Goal: Task Accomplishment & Management: Use online tool/utility

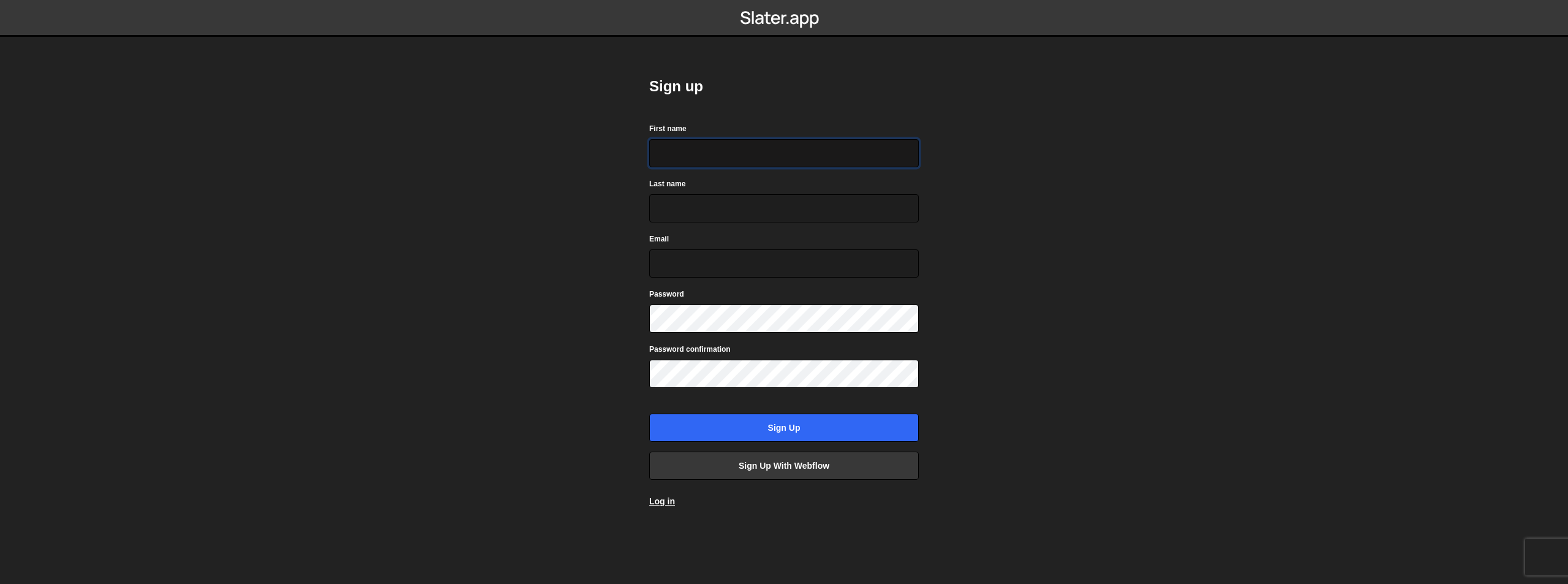
click at [726, 152] on input "First name" at bounding box center [784, 153] width 270 height 28
click at [669, 504] on link "Log in" at bounding box center [662, 501] width 26 height 10
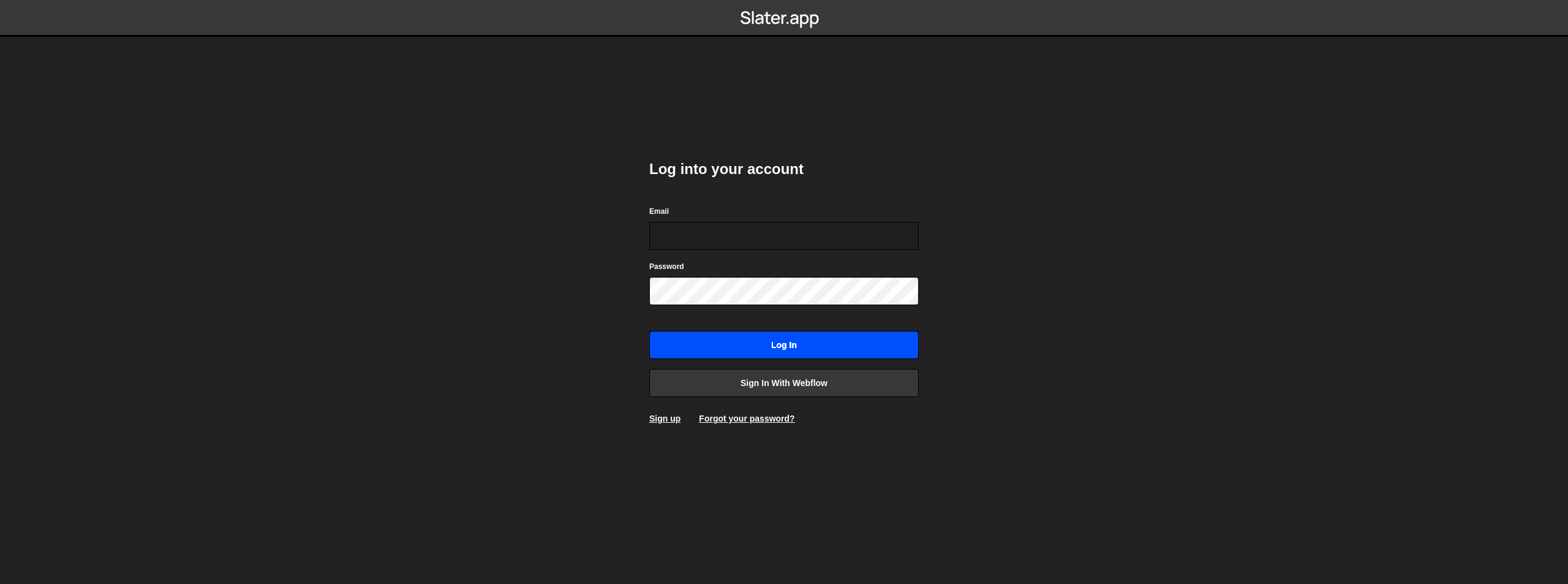
type input "team-creative@shijigroup.com"
click at [743, 347] on input "Log in" at bounding box center [784, 345] width 270 height 28
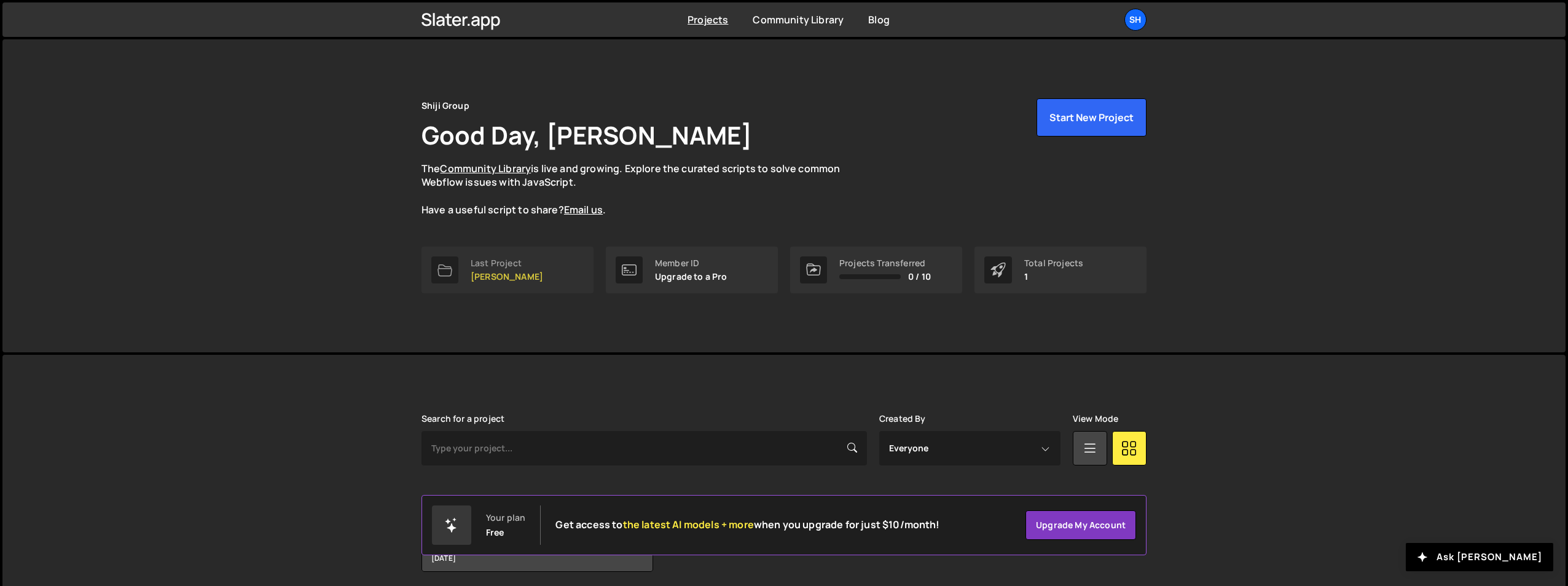
click at [538, 275] on link "Last Project [PERSON_NAME]" at bounding box center [507, 269] width 172 height 47
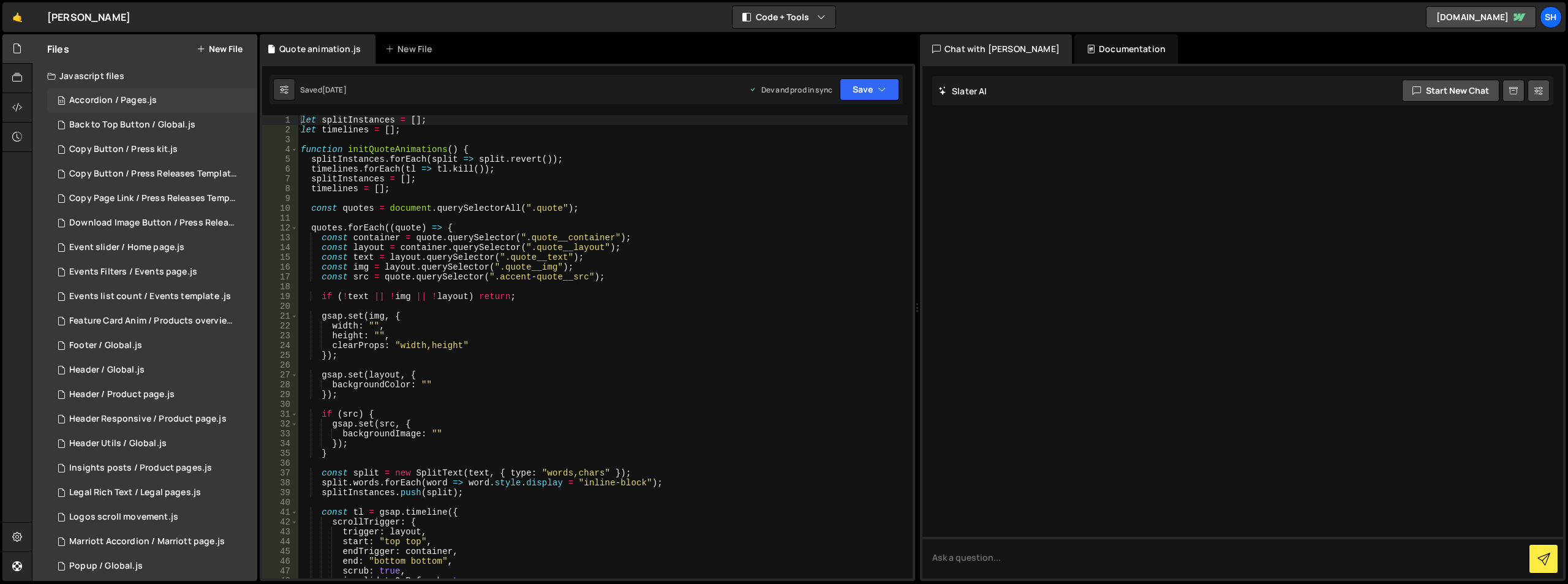
click at [127, 102] on div "Accordion / Pages.js" at bounding box center [113, 100] width 88 height 11
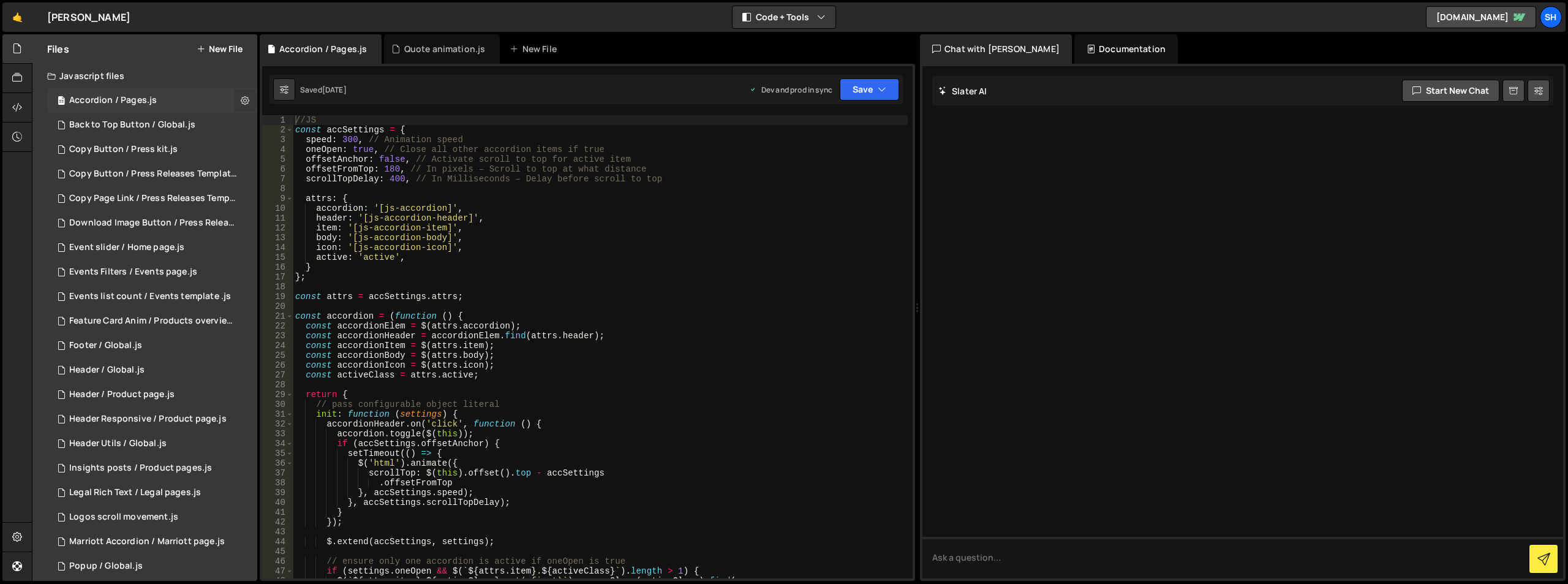
click at [240, 100] on icon at bounding box center [245, 100] width 9 height 12
type input "Accordion / Pages"
radio input "true"
checkbox input "true"
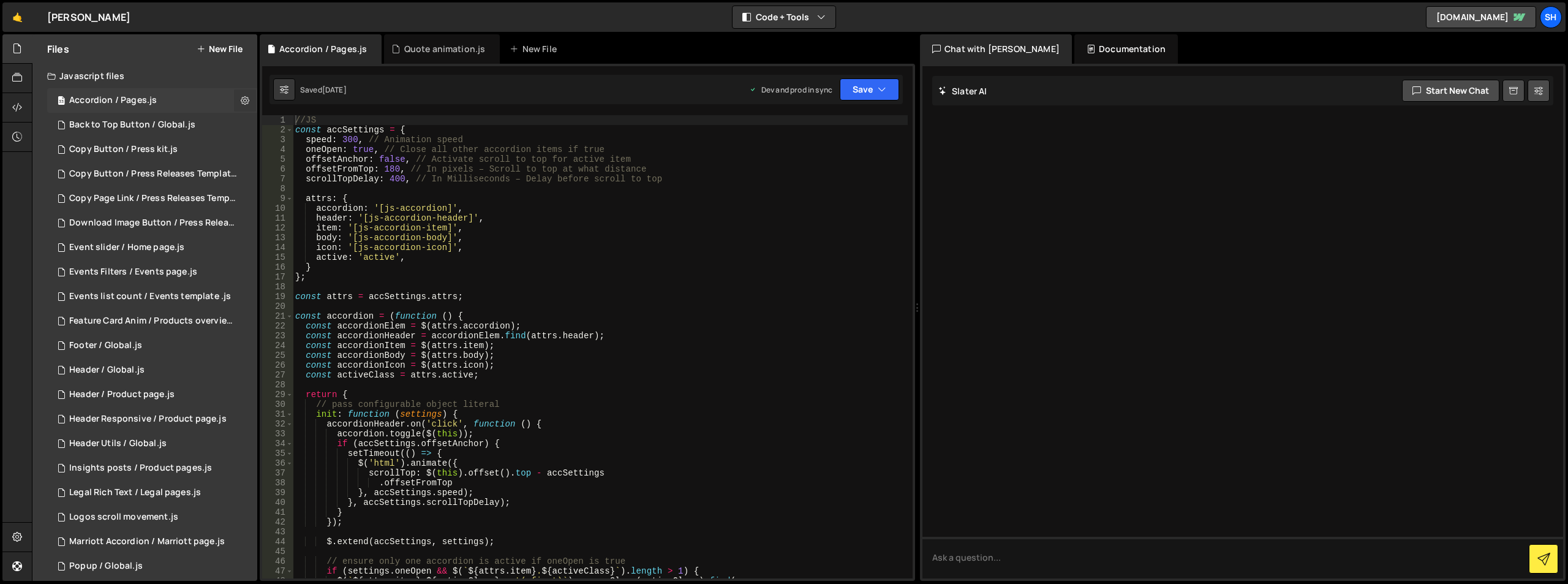
checkbox input "true"
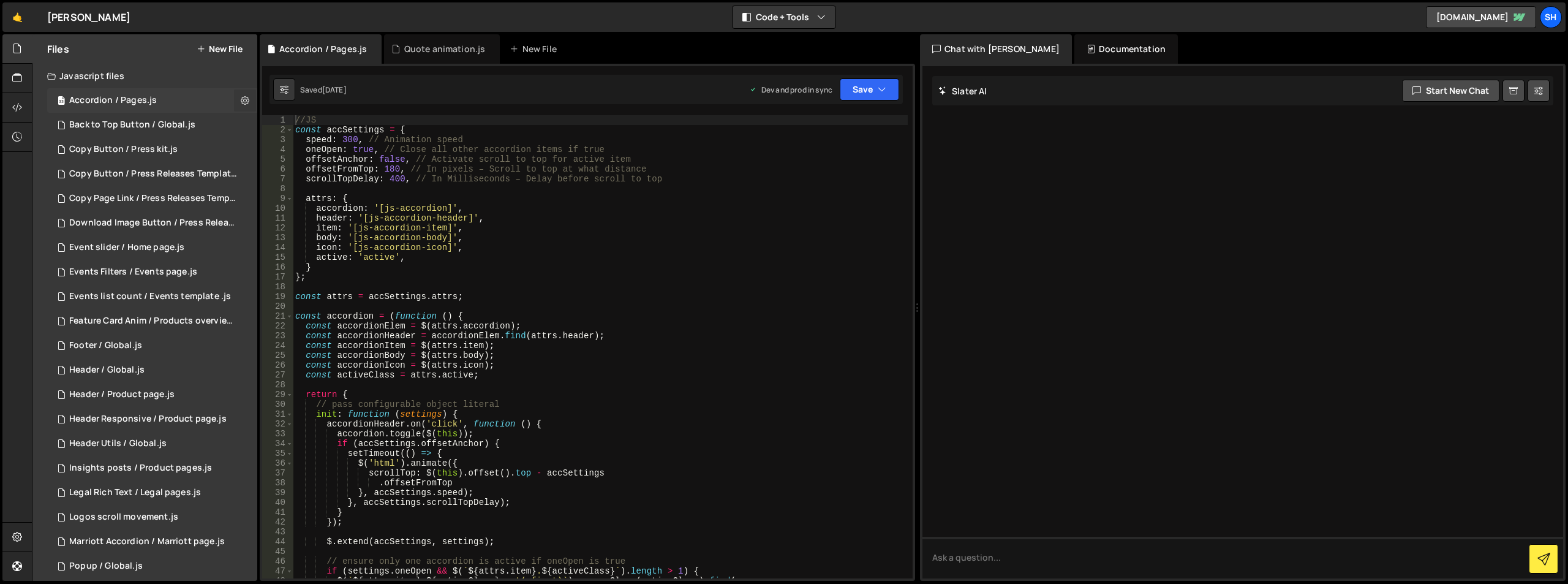
checkbox input "true"
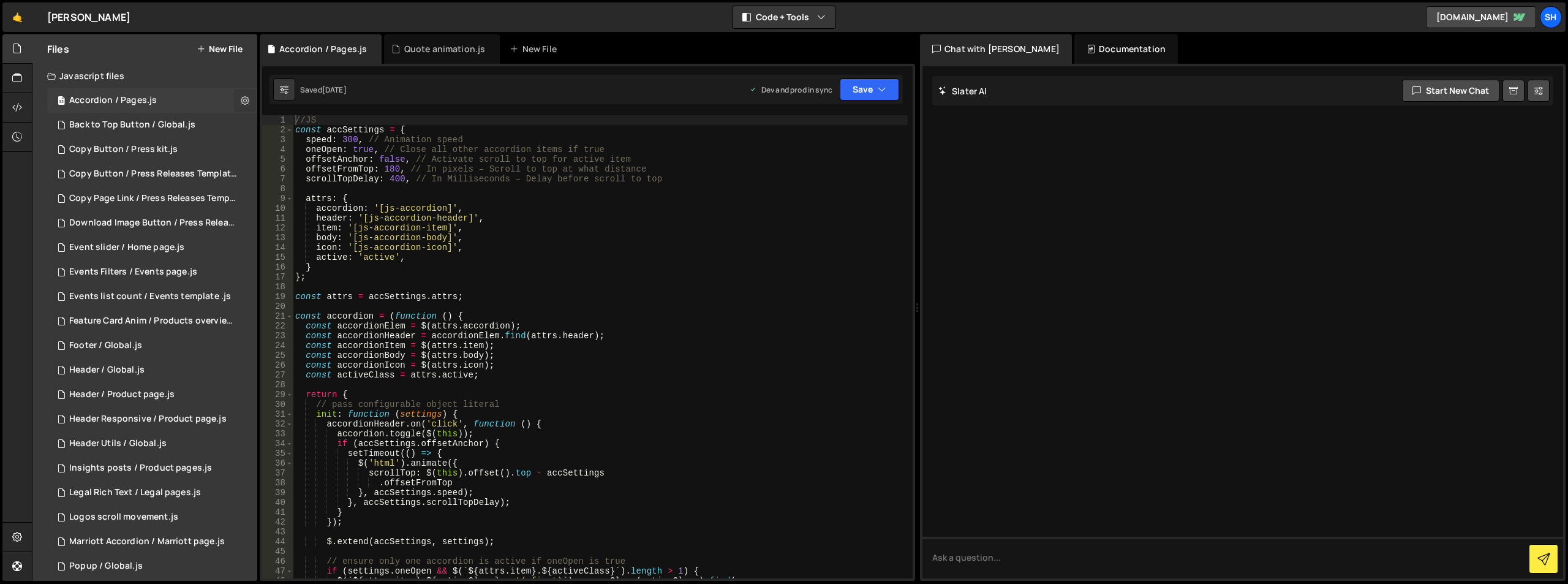
checkbox input "true"
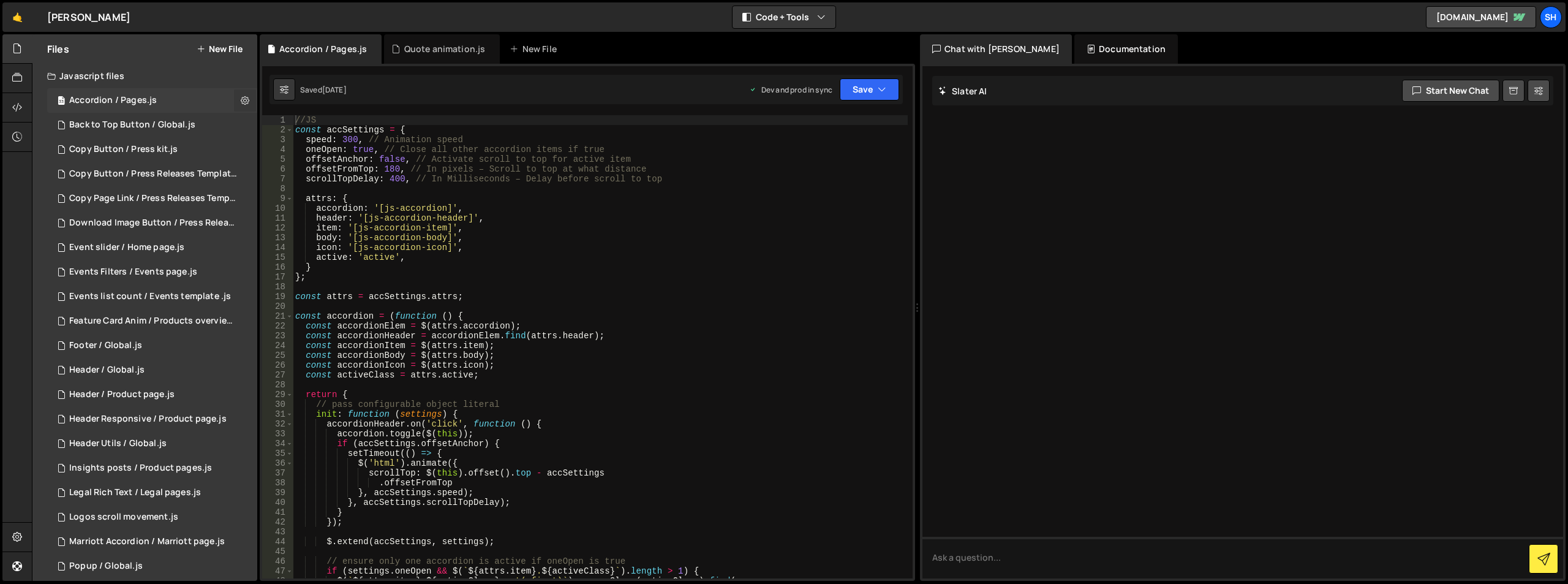
checkbox input "true"
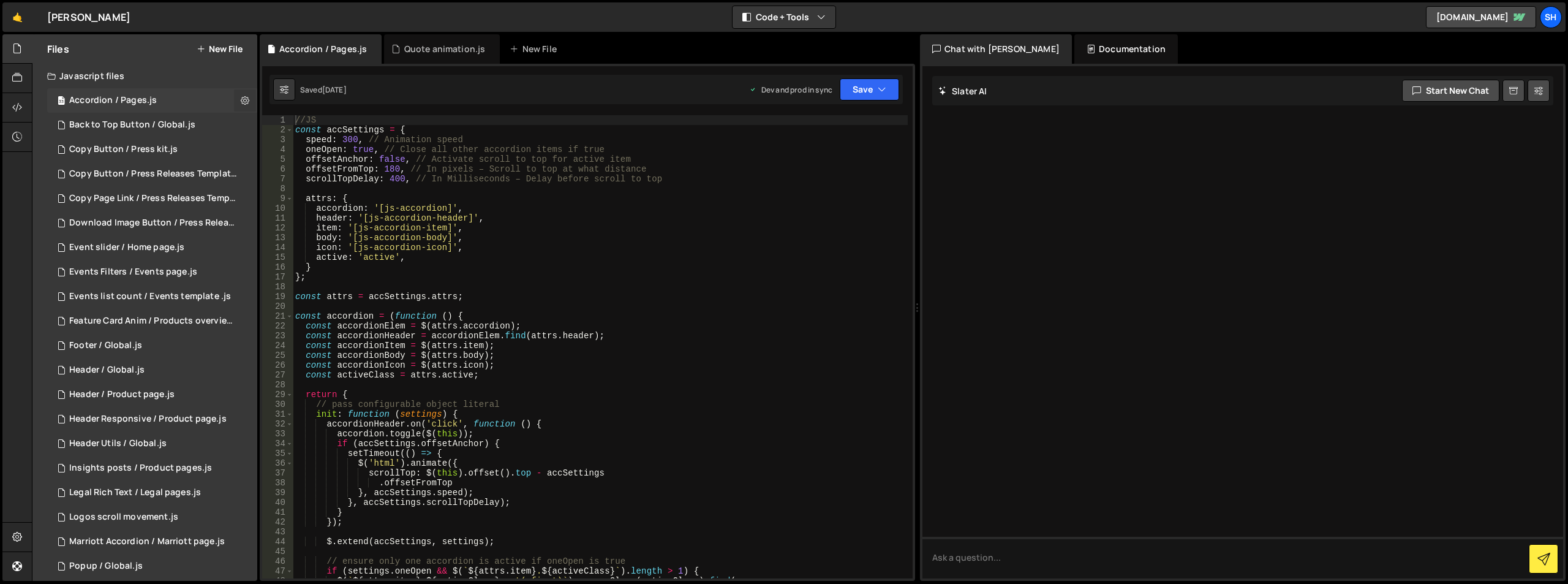
checkbox input "true"
click at [304, 123] on button "Edit File Settings" at bounding box center [319, 126] width 120 height 24
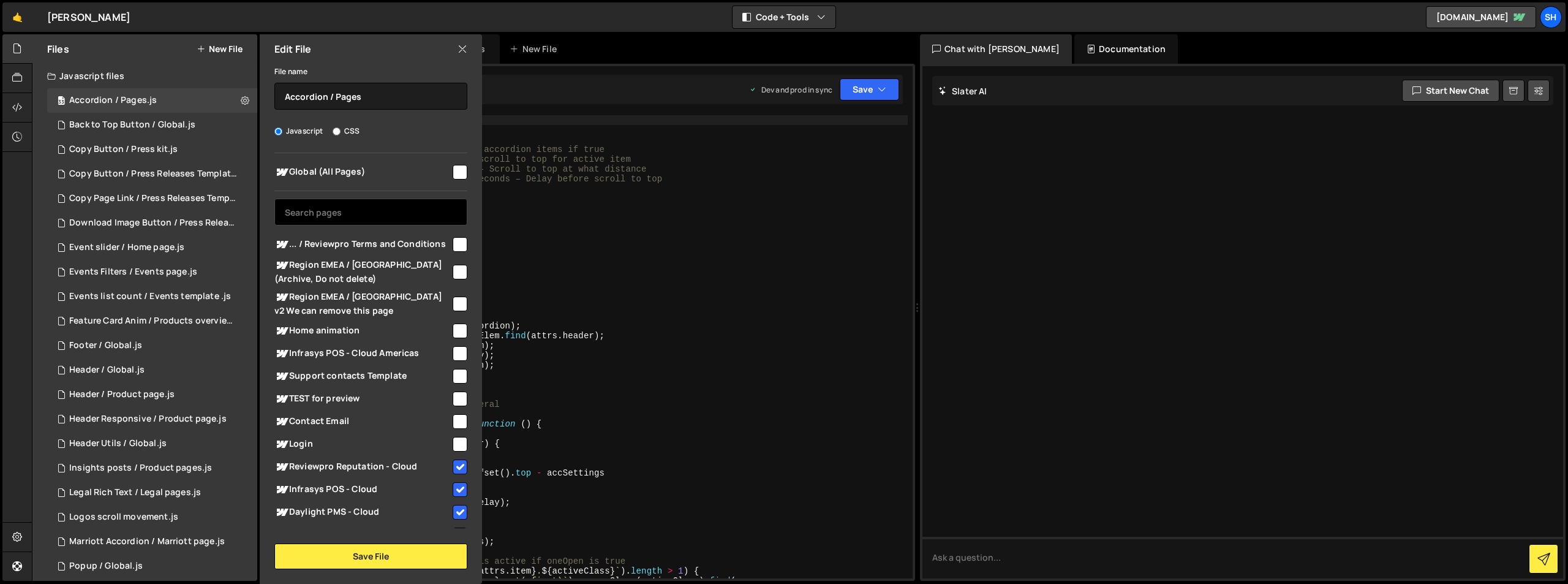
click at [331, 214] on input "text" at bounding box center [371, 212] width 193 height 27
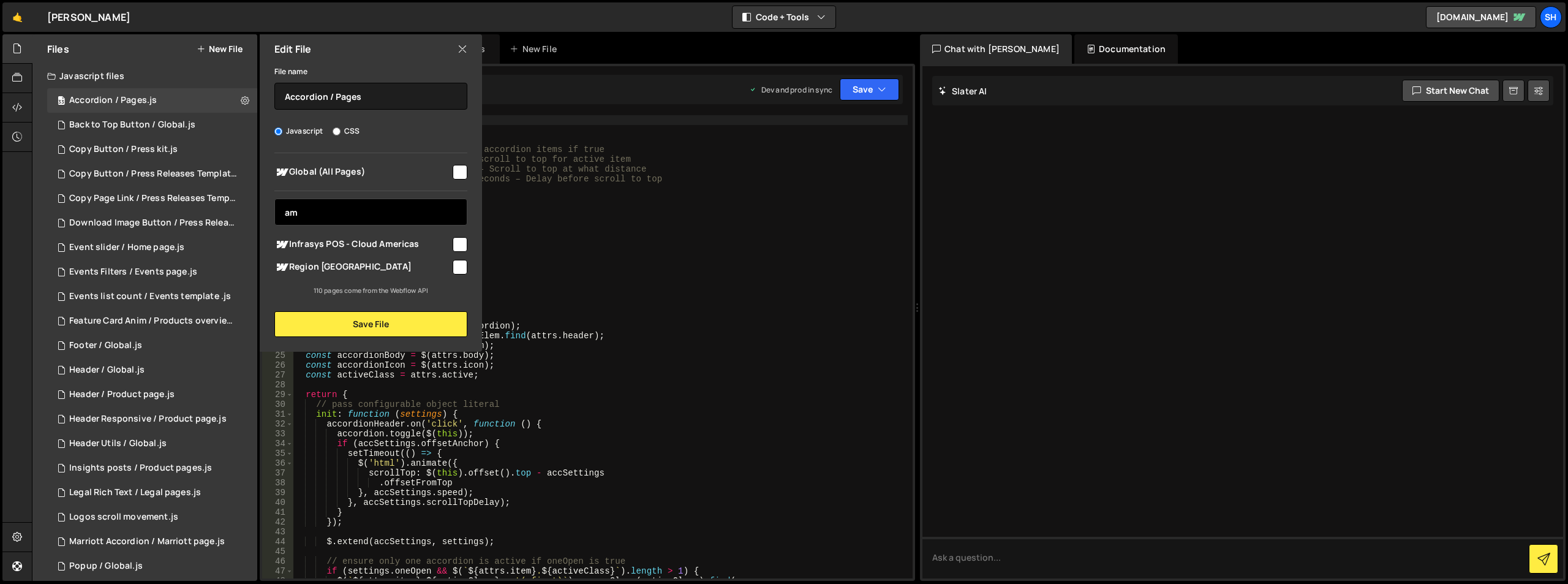
type input "am"
click at [460, 246] on input "checkbox" at bounding box center [460, 245] width 15 height 15
checkbox input "true"
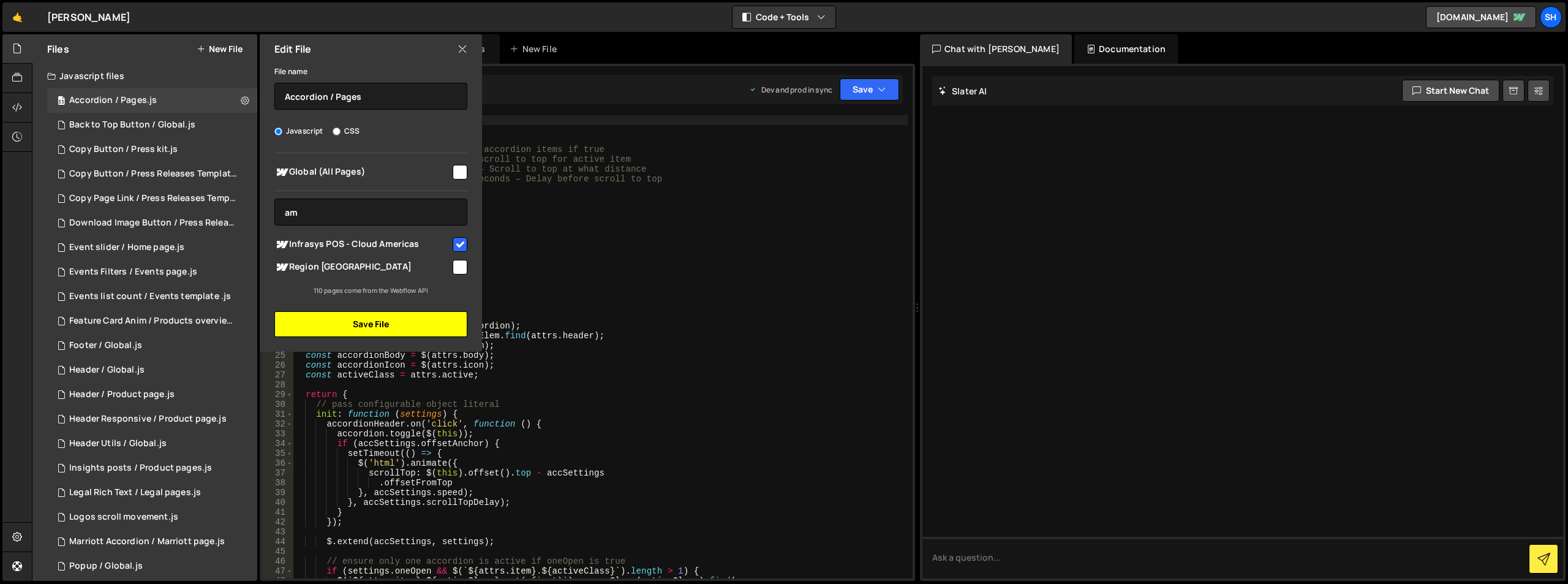
click at [401, 327] on button "Save File" at bounding box center [371, 324] width 193 height 26
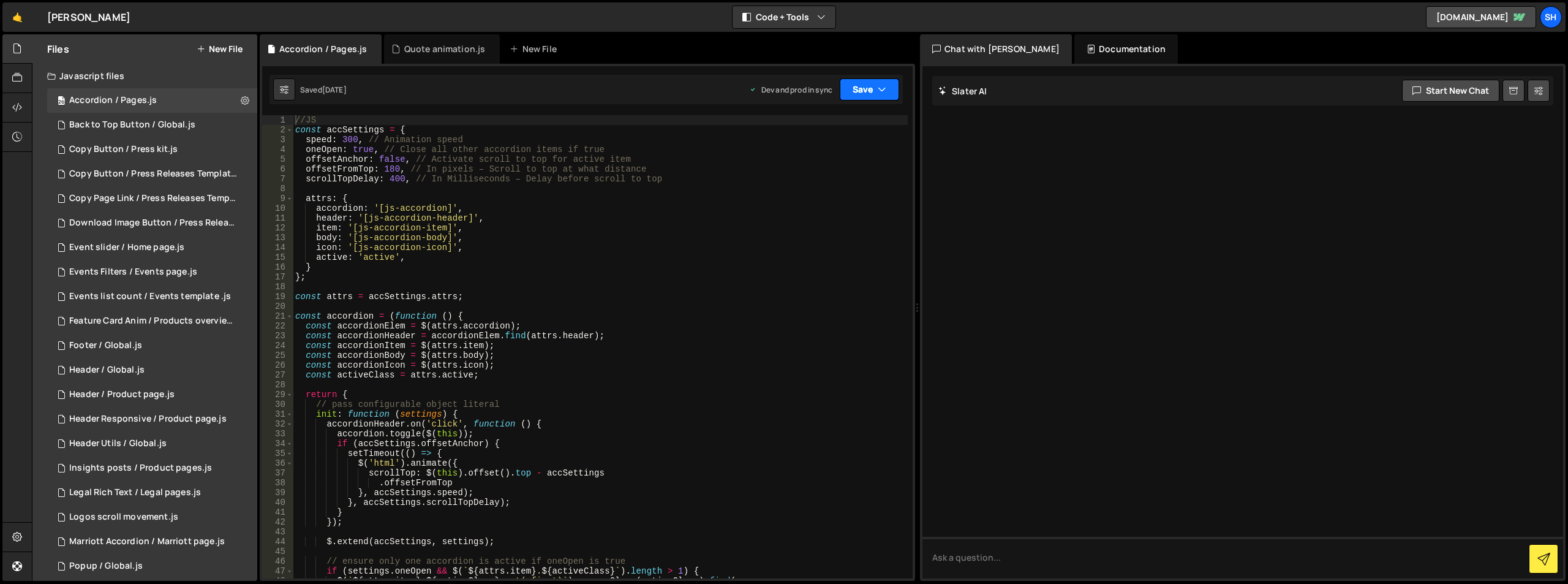
click at [865, 97] on button "Save" at bounding box center [869, 89] width 60 height 22
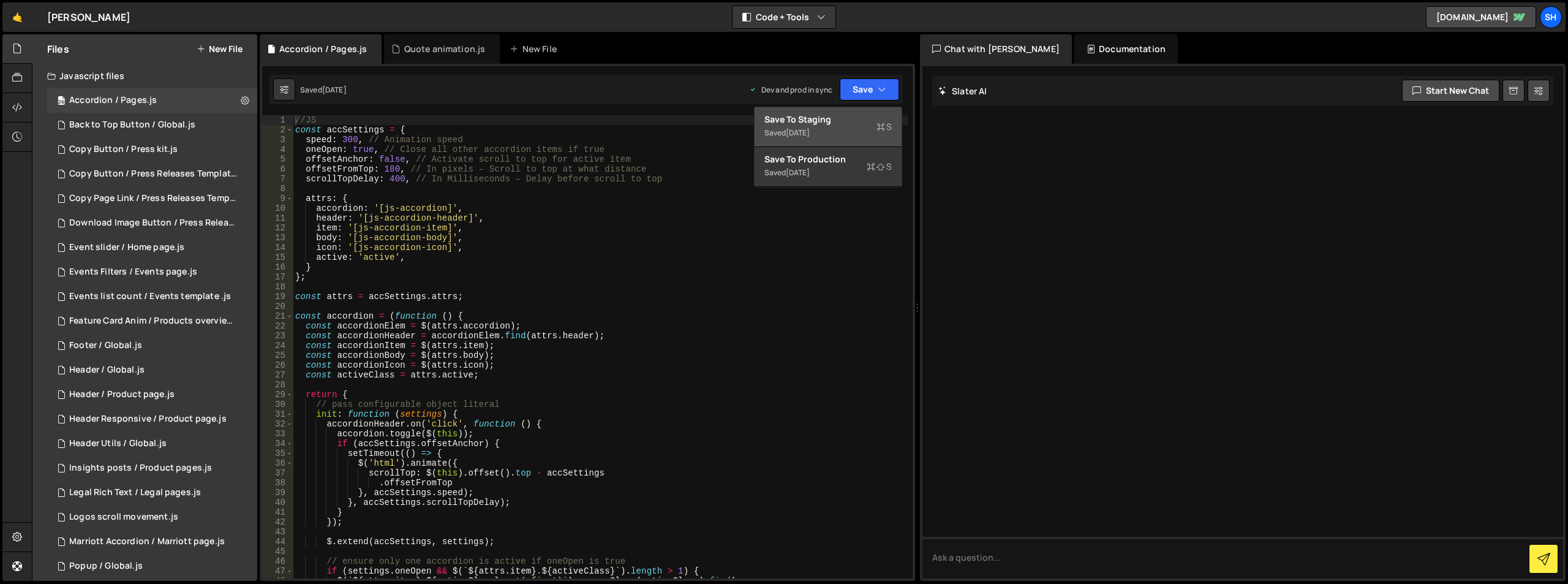
click at [836, 118] on div "Save to Staging S" at bounding box center [828, 119] width 128 height 13
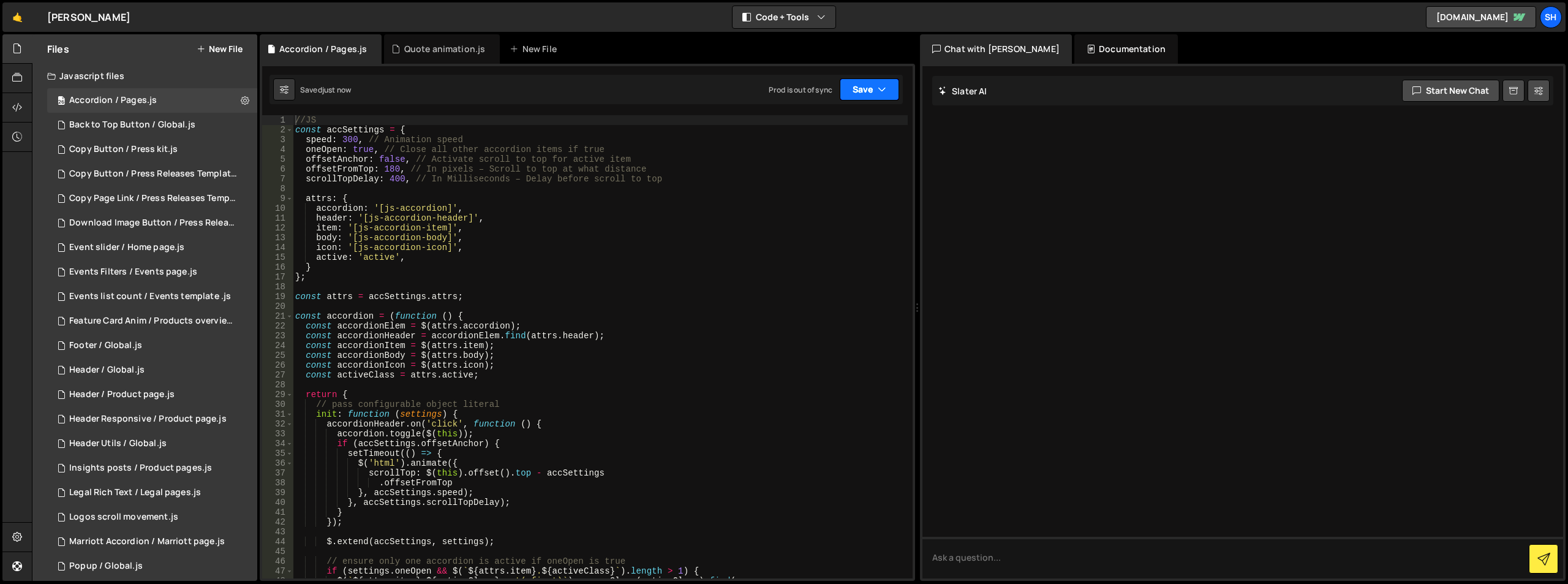
click at [875, 85] on button "Save" at bounding box center [869, 89] width 60 height 22
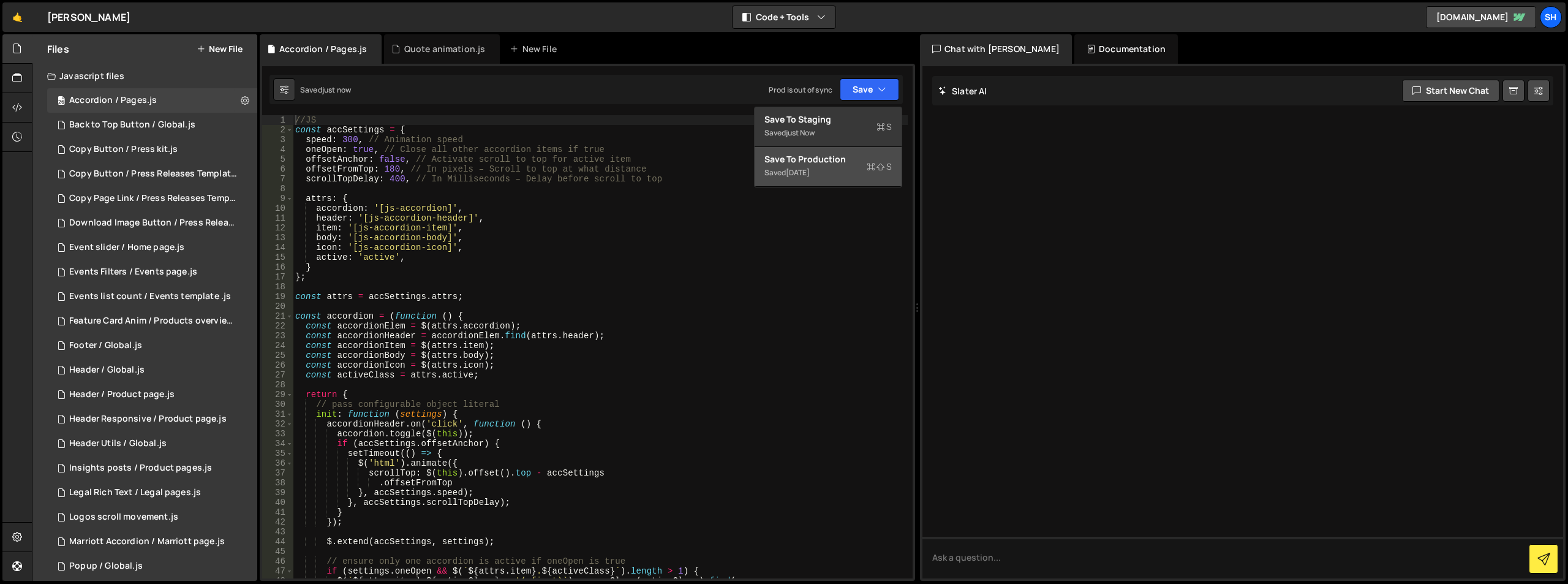
click at [831, 160] on div "Save to Production S" at bounding box center [828, 159] width 128 height 13
